Goal: Check status: Check status

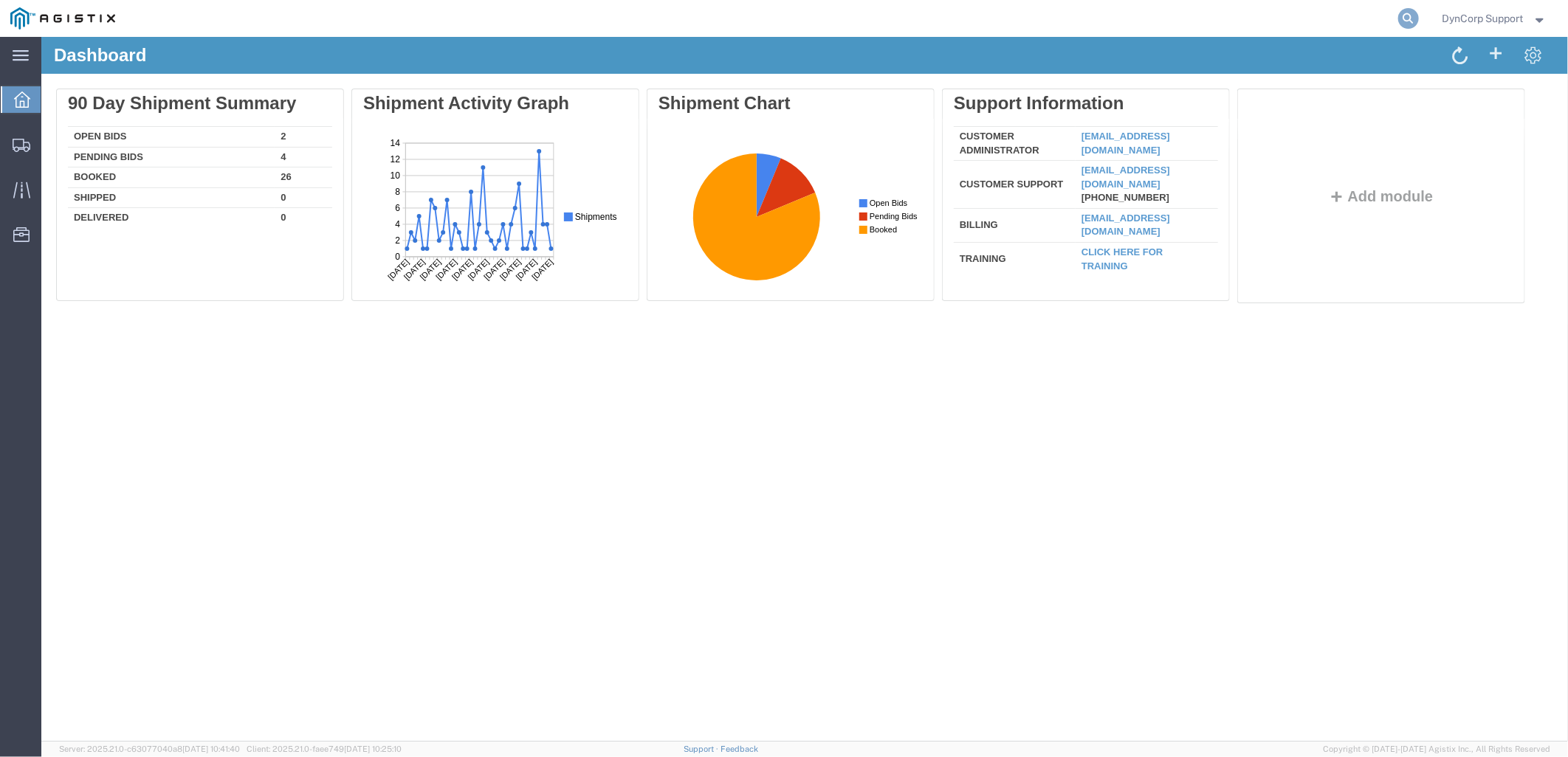
click at [1406, 16] on icon at bounding box center [1409, 18] width 21 height 21
click at [1229, 23] on input "search" at bounding box center [1173, 18] width 449 height 36
type input "56968246"
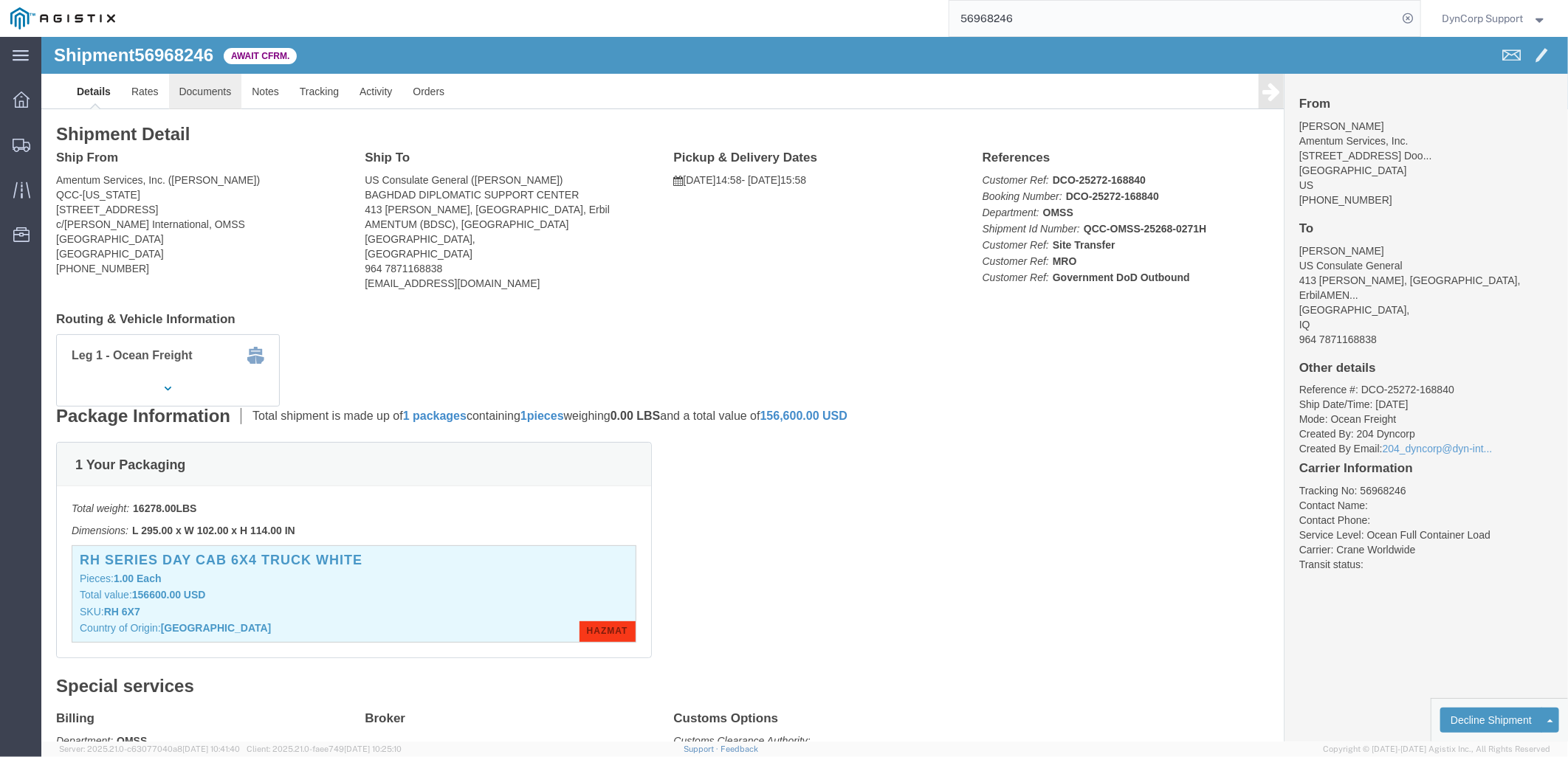
click link "Documents"
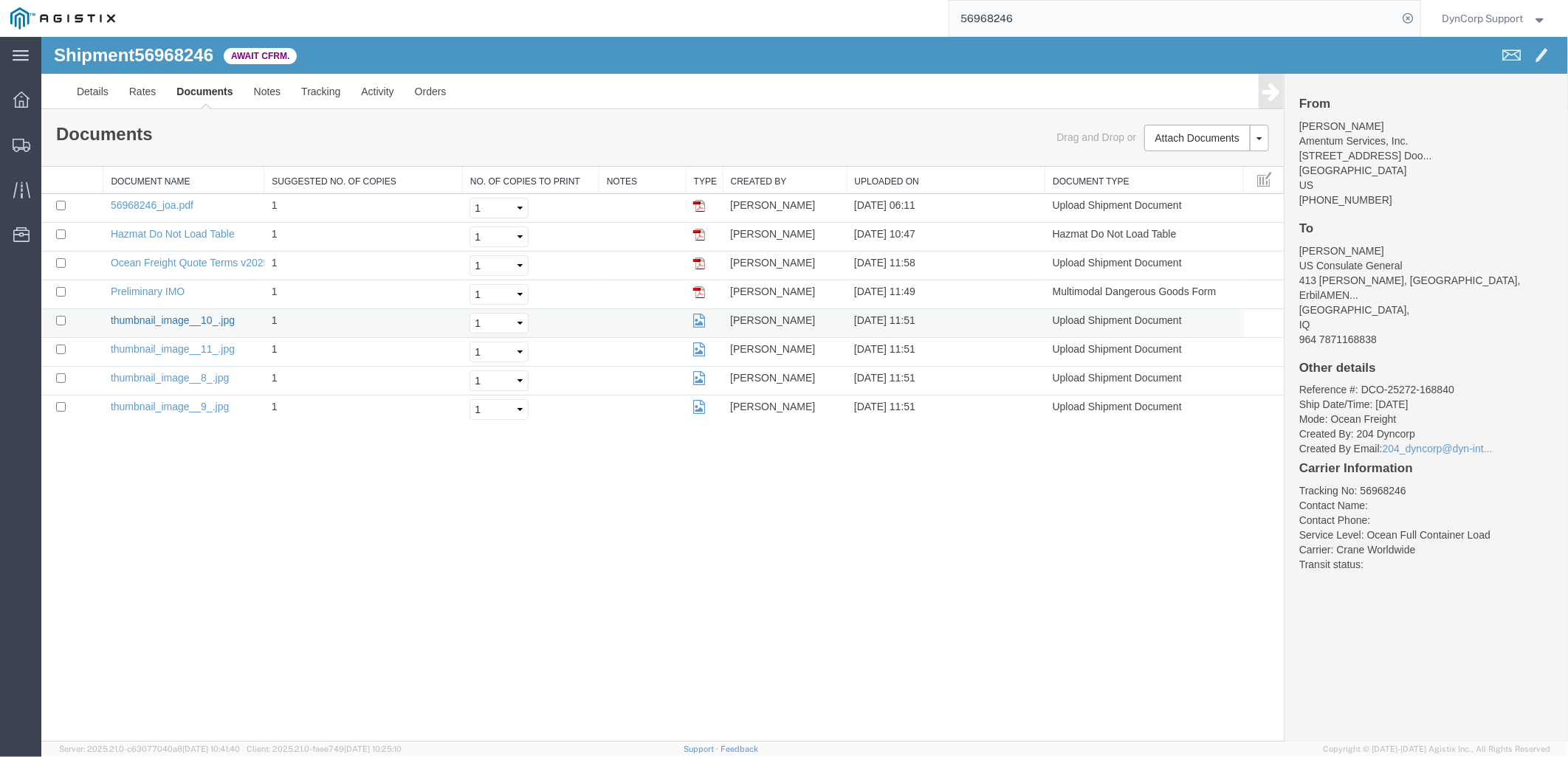
click at [156, 321] on link "thumbnail_image__10_.jpg" at bounding box center [172, 319] width 124 height 12
click at [171, 348] on link "thumbnail_image__11_.jpg" at bounding box center [172, 348] width 124 height 12
click at [140, 372] on link "thumbnail_image__8_.jpg" at bounding box center [169, 377] width 118 height 12
click at [138, 404] on link "thumbnail_image__9_.jpg" at bounding box center [169, 406] width 118 height 12
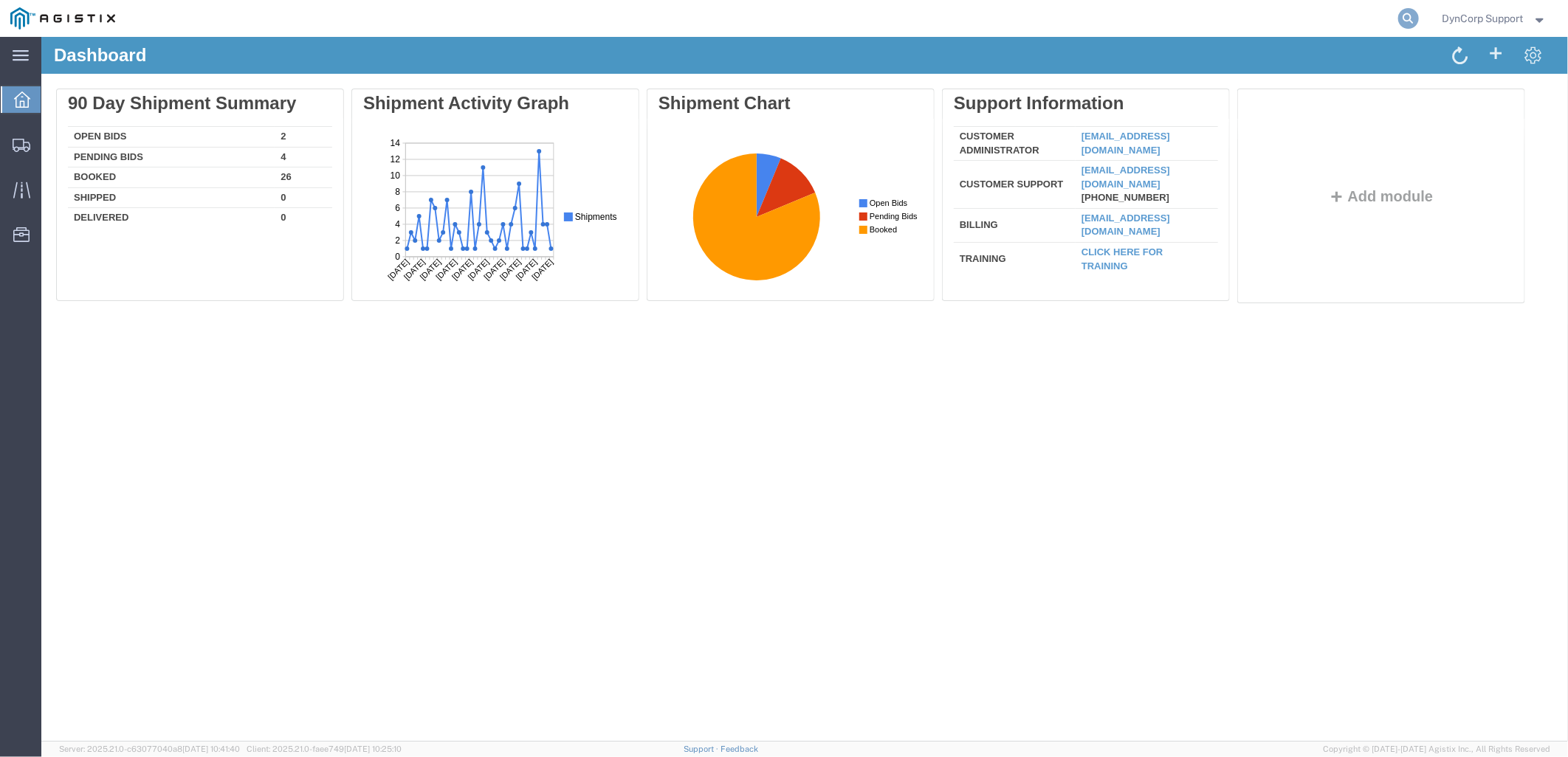
click at [1407, 15] on icon at bounding box center [1409, 18] width 21 height 21
click at [1304, 10] on input "search" at bounding box center [1173, 18] width 449 height 36
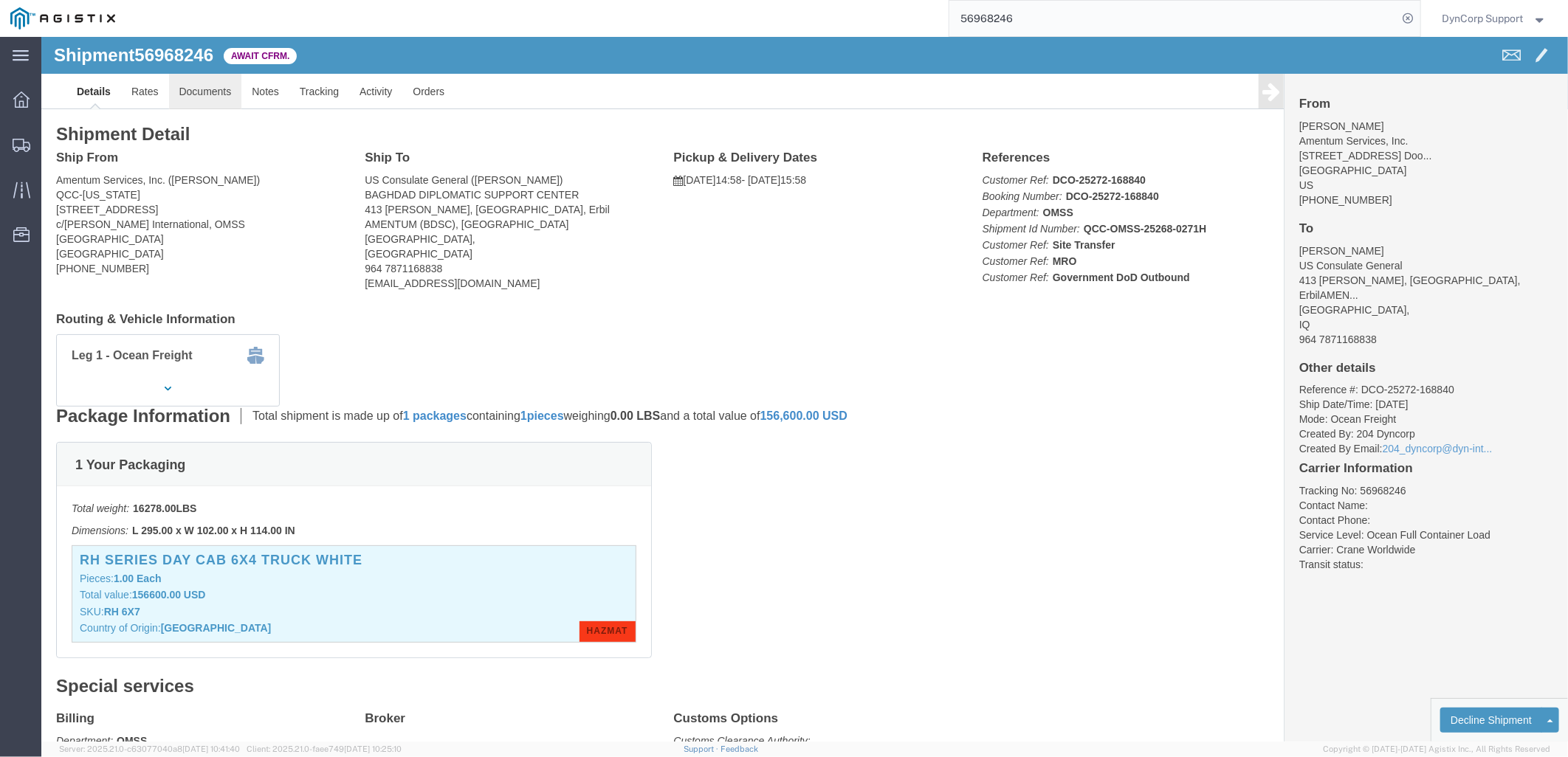
click link "Documents"
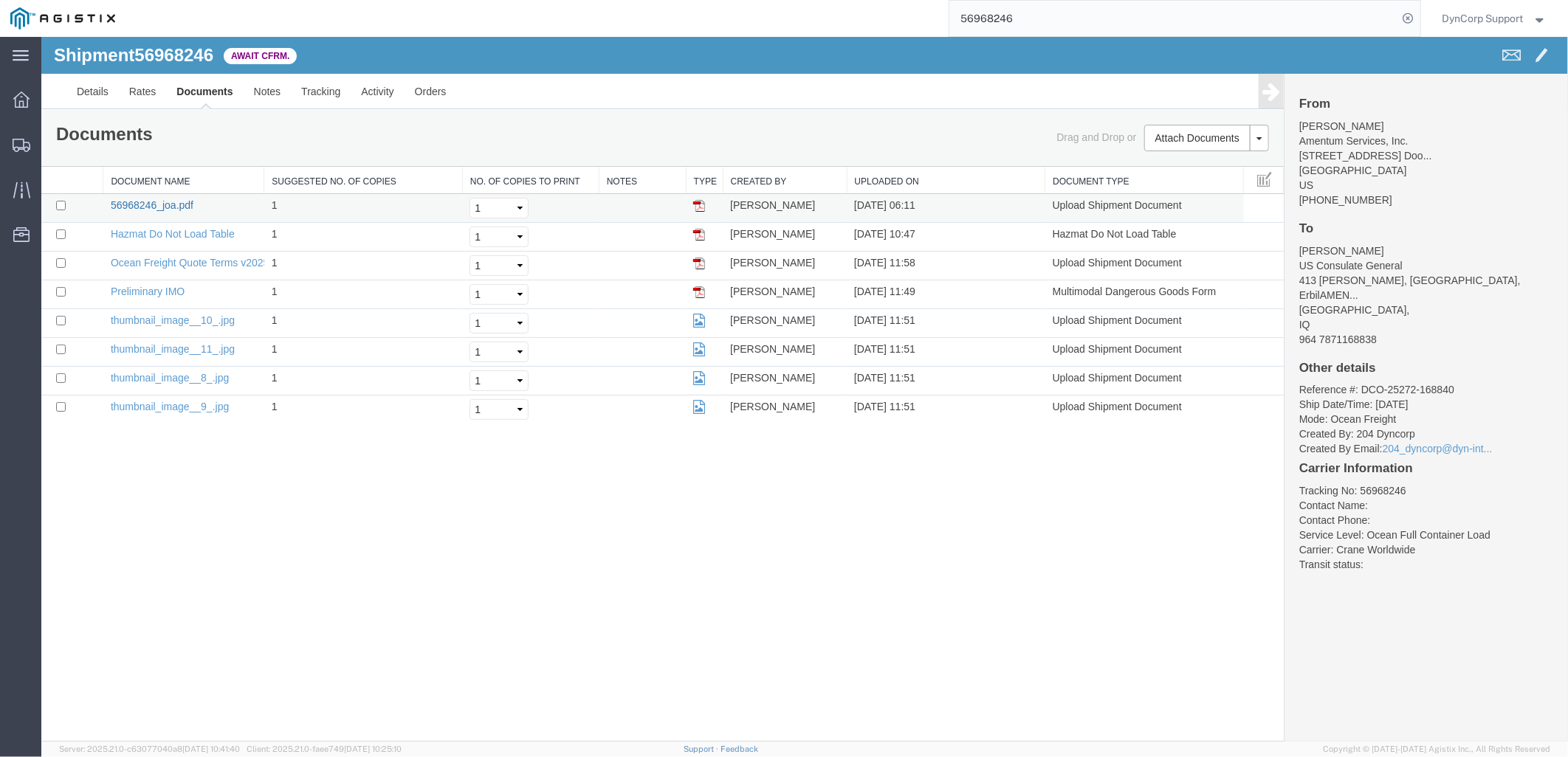
click at [147, 207] on link "56968246_joa.pdf" at bounding box center [151, 204] width 83 height 12
click at [192, 227] on link "Hazmat Do Not Load Table" at bounding box center [172, 233] width 124 height 12
click at [145, 258] on link "Ocean Freight Quote Terms v2025-0207" at bounding box center [202, 262] width 185 height 12
click at [157, 289] on link "Preliminary IMO" at bounding box center [146, 290] width 74 height 12
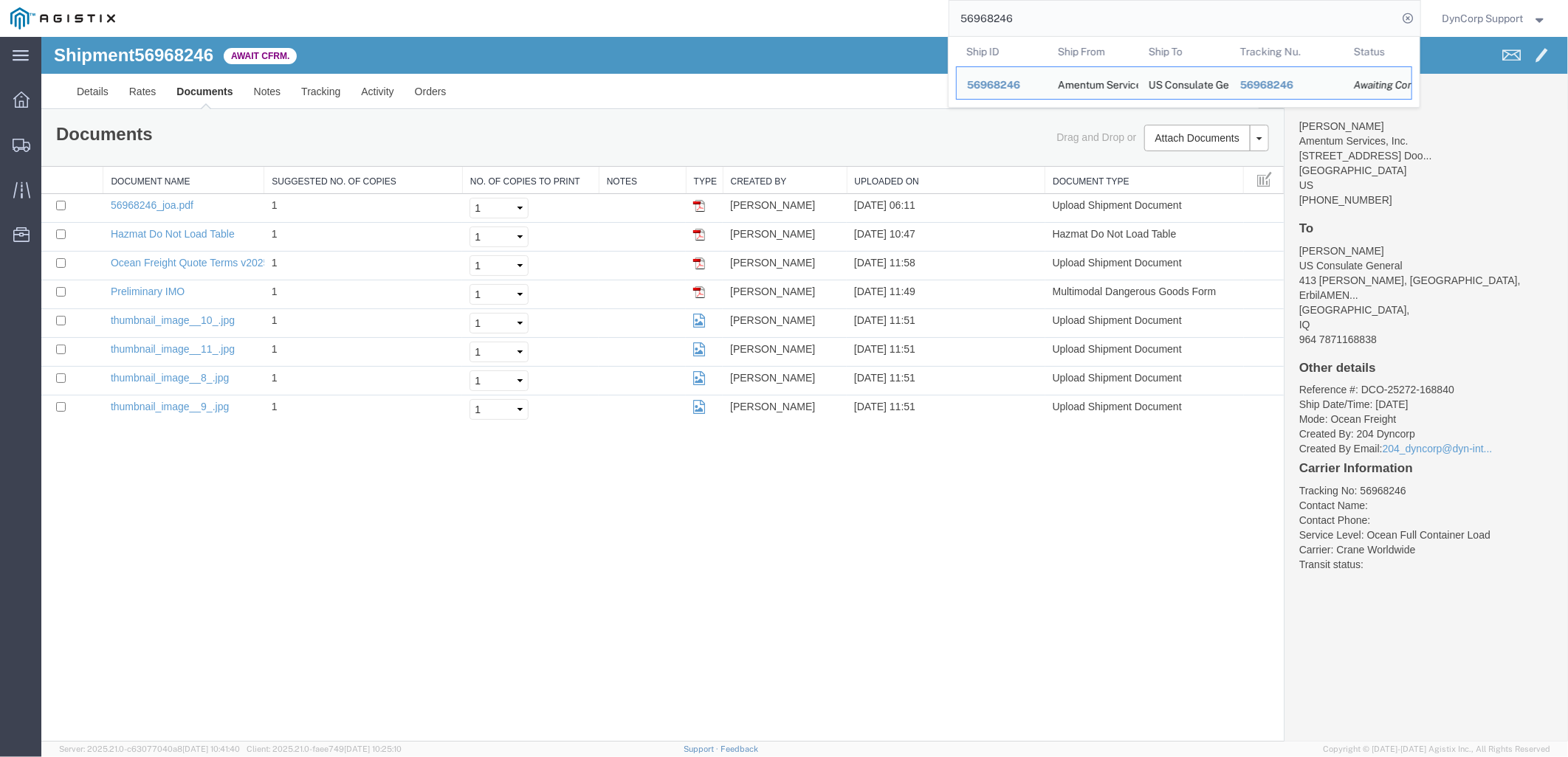
drag, startPoint x: 1045, startPoint y: 15, endPoint x: 898, endPoint y: 7, distance: 147.2
click at [903, 7] on div "56968246 Ship ID Ship From Ship To Tracking Nu. Status Ship ID 56968246 Ship Fr…" at bounding box center [773, 18] width 1295 height 37
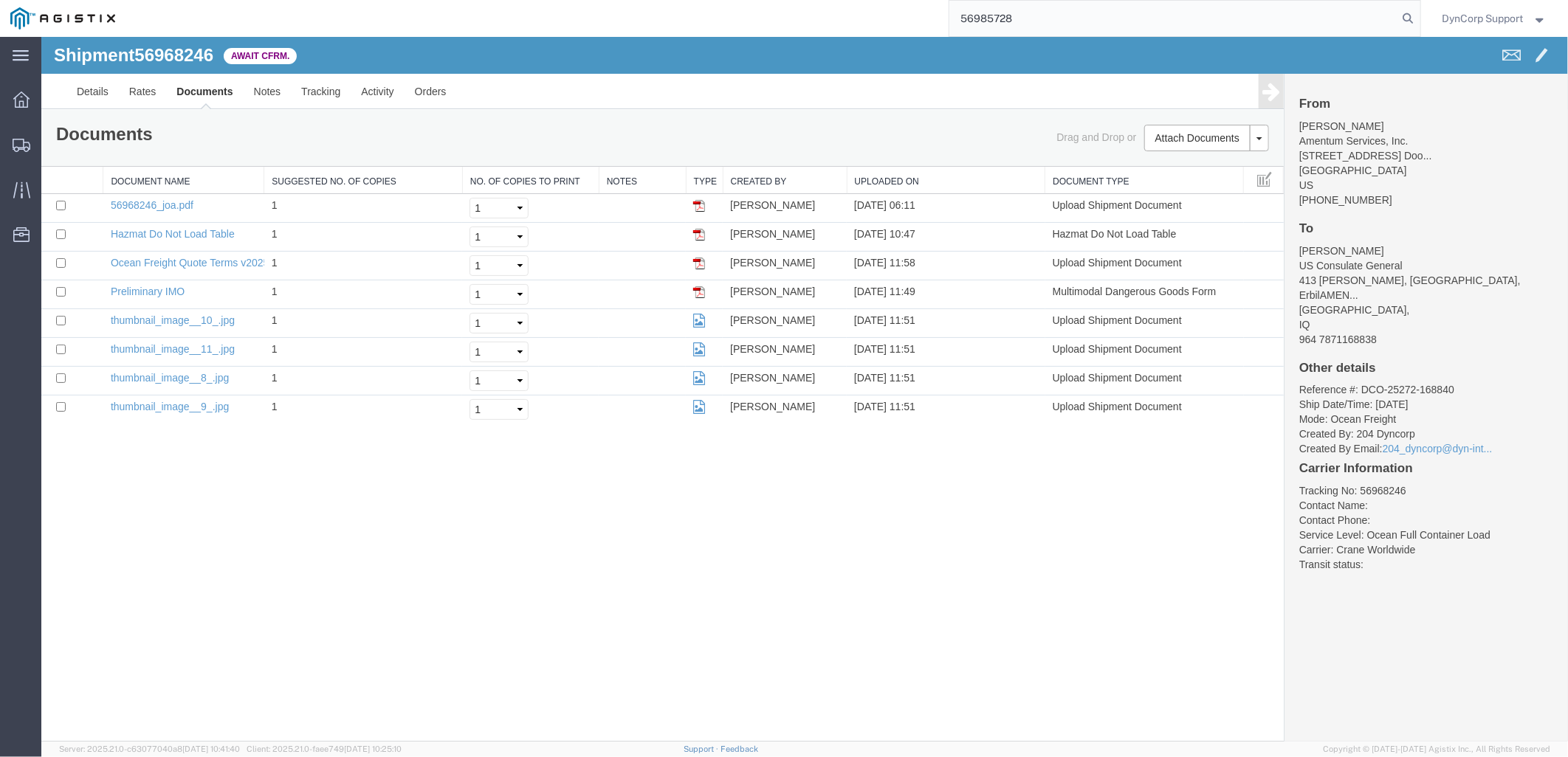
type input "56985728"
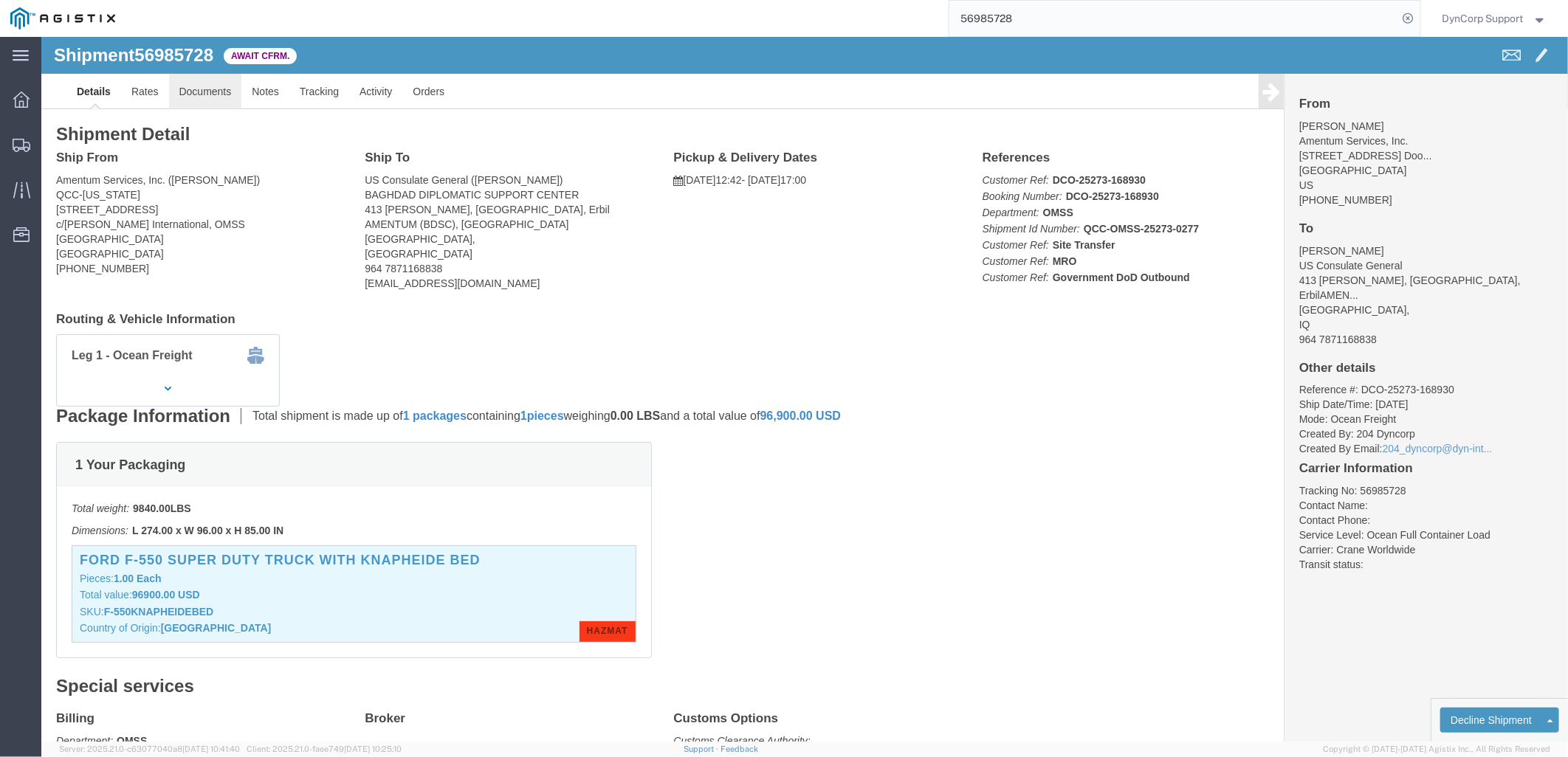
click link "Documents"
